Goal: Book appointment/travel/reservation

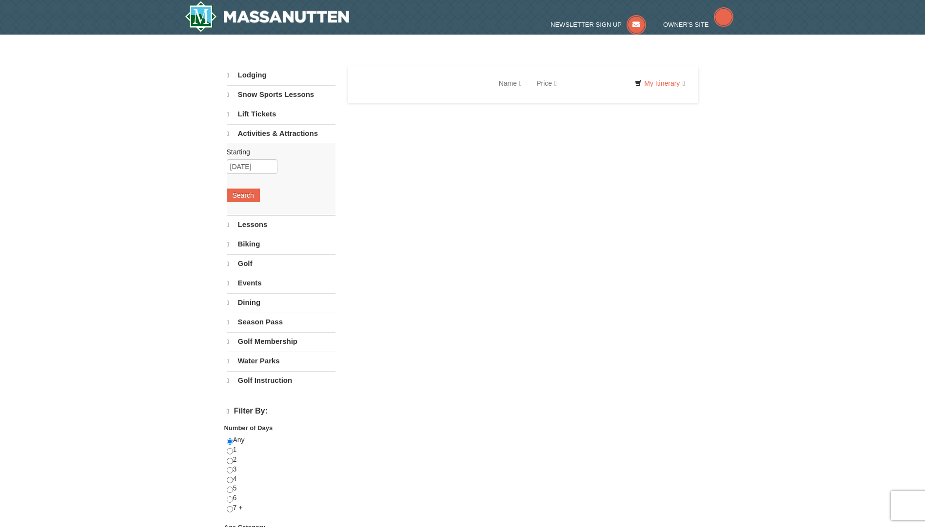
select select "10"
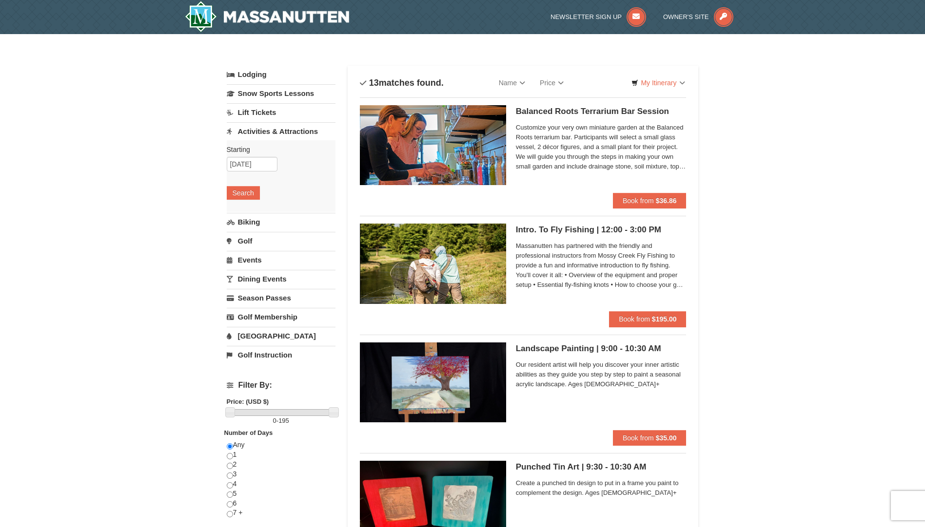
click at [243, 223] on link "Biking" at bounding box center [281, 222] width 109 height 18
click at [243, 215] on button "Search" at bounding box center [243, 212] width 33 height 14
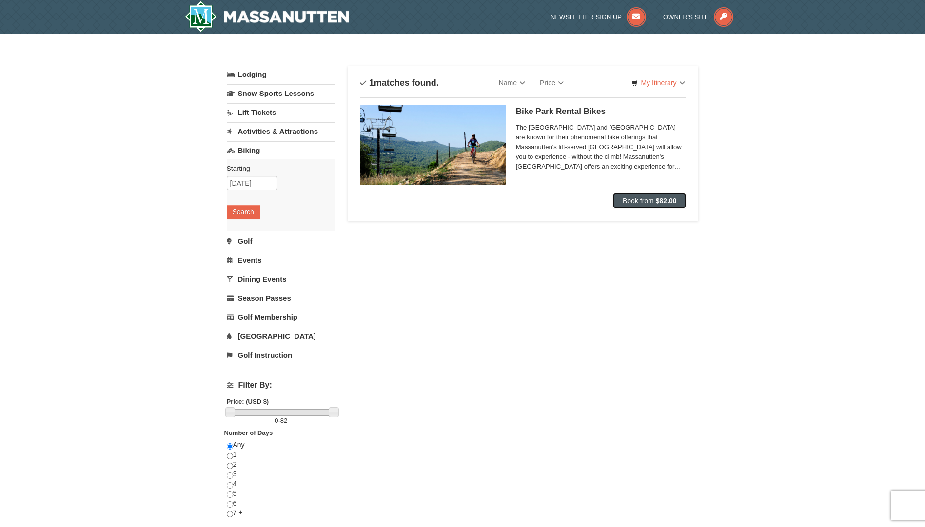
click at [633, 204] on span "Book from" at bounding box center [637, 201] width 31 height 8
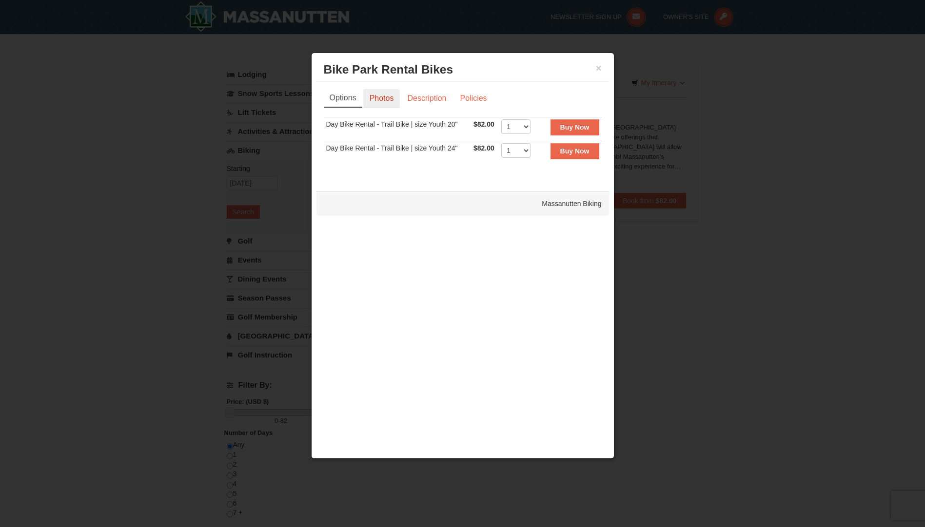
click at [389, 96] on link "Photos" at bounding box center [381, 98] width 37 height 19
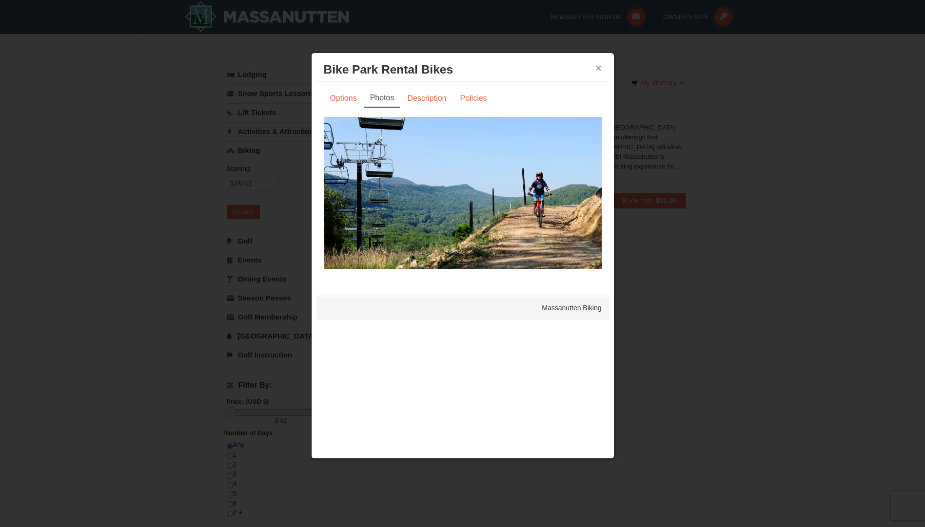
click at [599, 68] on button "×" at bounding box center [599, 68] width 6 height 10
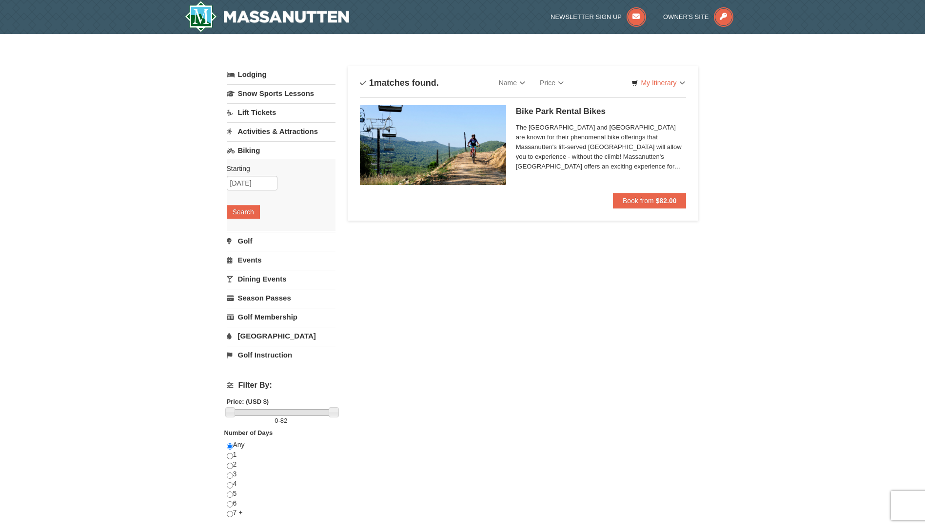
click at [262, 113] on link "Lift Tickets" at bounding box center [281, 112] width 109 height 18
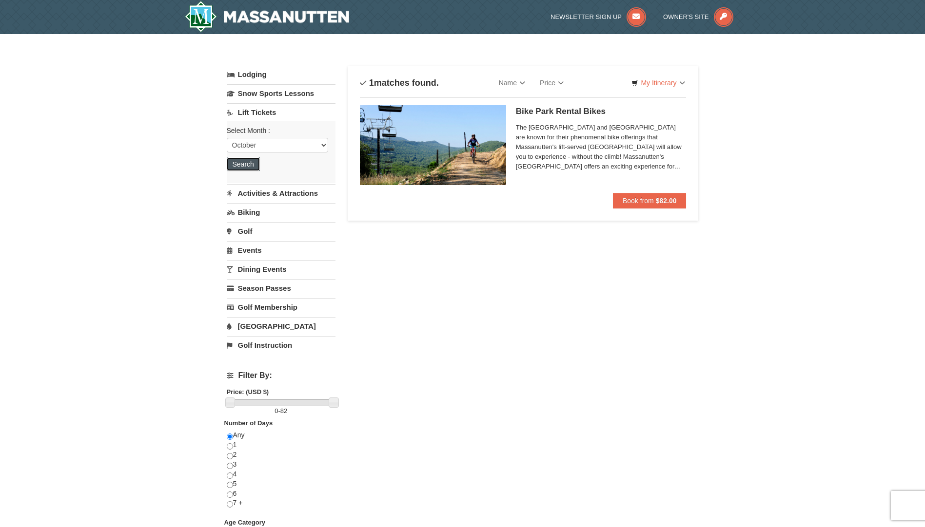
click at [242, 164] on button "Search" at bounding box center [243, 164] width 33 height 14
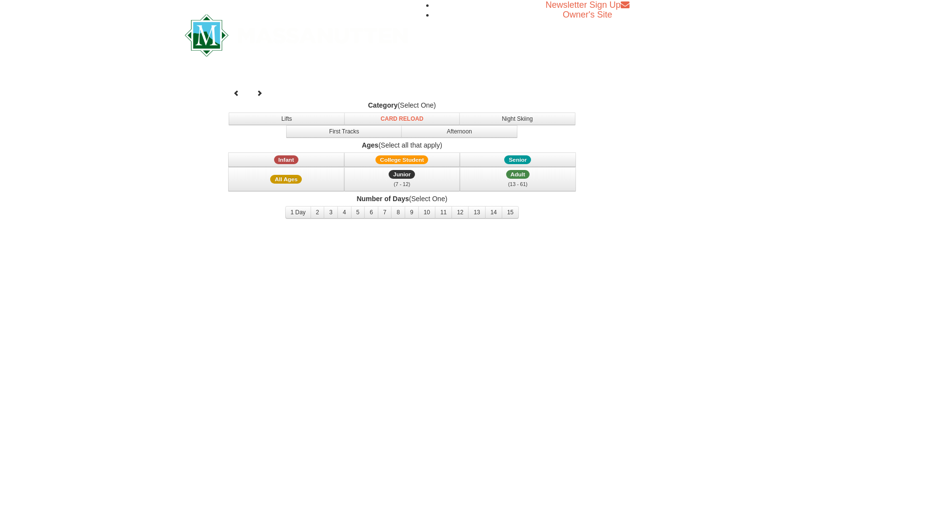
select select "10"
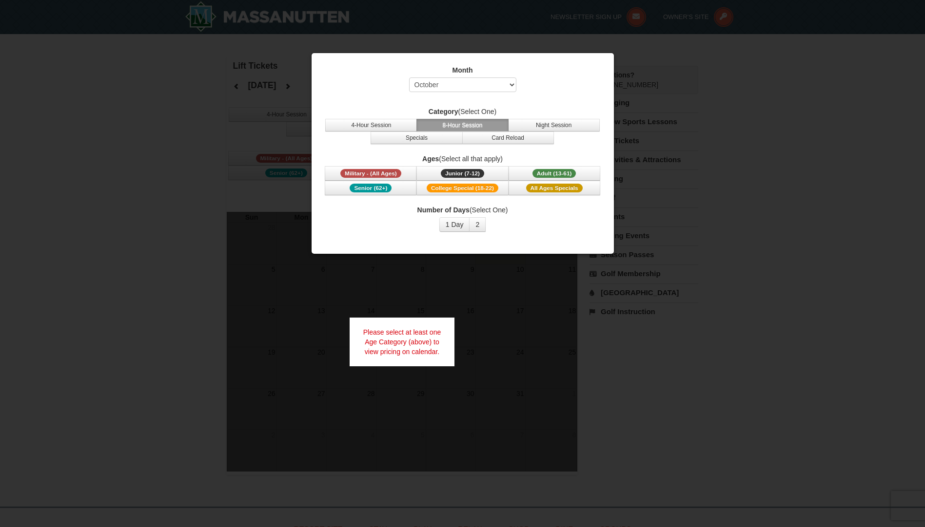
click at [767, 348] on div at bounding box center [462, 263] width 925 height 527
drag, startPoint x: 735, startPoint y: 86, endPoint x: 708, endPoint y: 81, distance: 27.2
click at [735, 85] on div at bounding box center [462, 263] width 925 height 527
click at [818, 67] on div at bounding box center [462, 263] width 925 height 527
